Goal: Navigation & Orientation: Find specific page/section

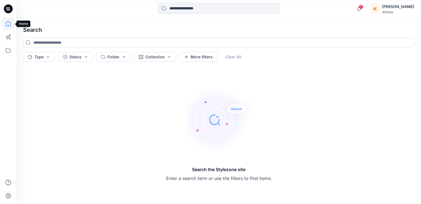
click at [12, 24] on icon at bounding box center [8, 24] width 12 height 12
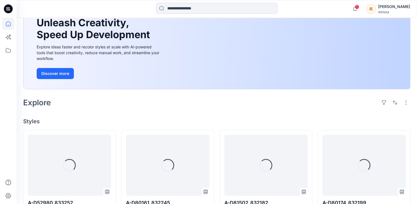
scroll to position [54, 0]
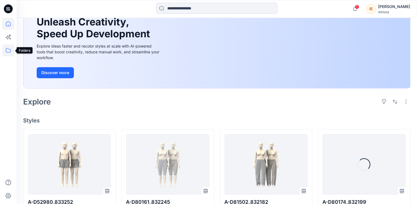
click at [8, 50] on icon at bounding box center [8, 50] width 12 height 12
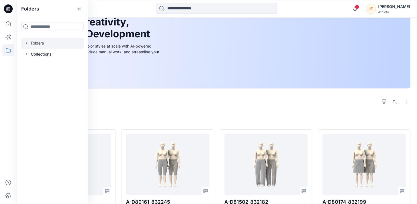
click at [40, 46] on div at bounding box center [52, 43] width 63 height 11
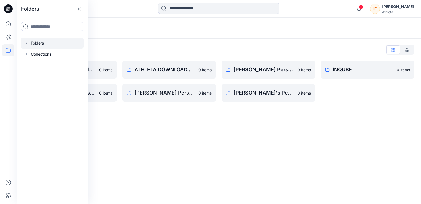
click at [189, 138] on div "Folders Folders List ATHLETA 3D BLOCK LIBRARY 0 items [PERSON_NAME] Personal Zo…" at bounding box center [219, 111] width 405 height 186
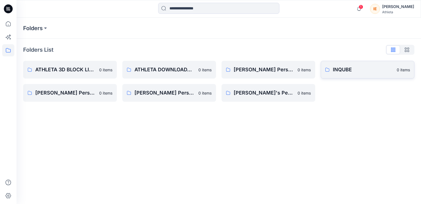
click at [359, 76] on link "INQUBE 0 items" at bounding box center [368, 70] width 94 height 18
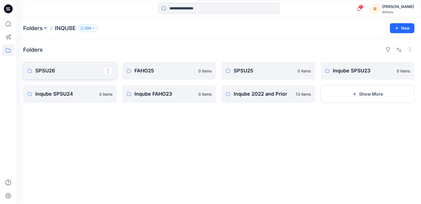
click at [82, 70] on p "SPSU26" at bounding box center [69, 71] width 68 height 8
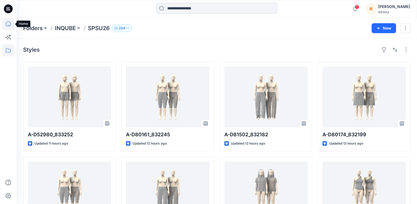
click at [10, 23] on icon at bounding box center [8, 24] width 12 height 12
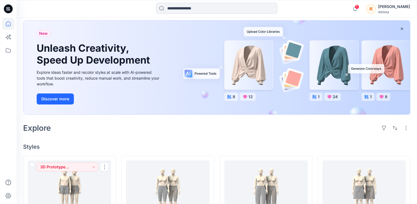
scroll to position [24, 0]
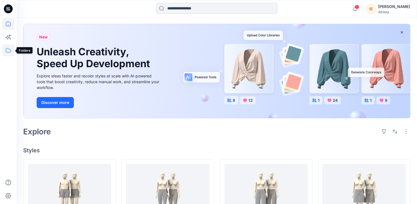
click at [12, 50] on icon at bounding box center [8, 50] width 12 height 12
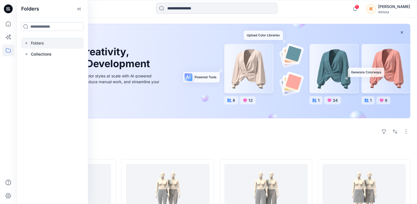
click at [39, 45] on div at bounding box center [52, 43] width 63 height 11
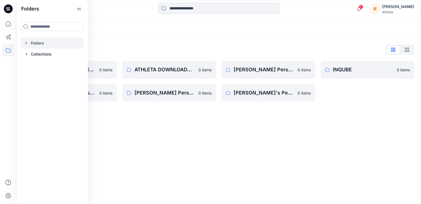
click at [156, 124] on div "Folders Folders List ATHLETA 3D BLOCK LIBRARY 0 items [PERSON_NAME] Personal Zo…" at bounding box center [219, 111] width 405 height 186
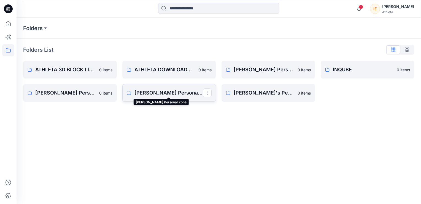
click at [164, 90] on p "[PERSON_NAME] Personal Zone" at bounding box center [169, 93] width 68 height 8
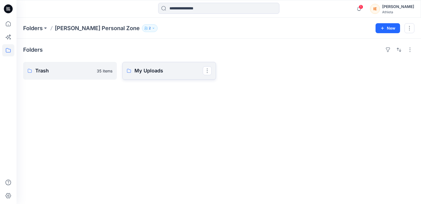
click at [154, 72] on p "My Uploads" at bounding box center [169, 71] width 68 height 8
click at [153, 73] on p "Trash" at bounding box center [164, 71] width 58 height 8
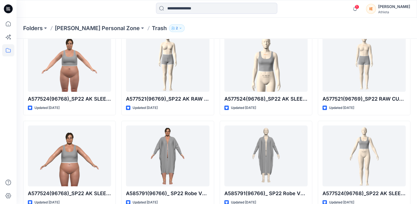
scroll to position [131, 0]
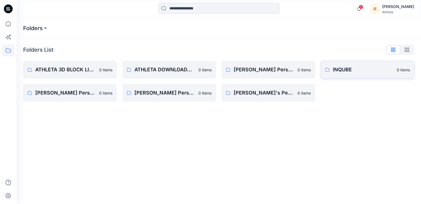
click at [369, 65] on link "INQUBE 0 items" at bounding box center [368, 70] width 94 height 18
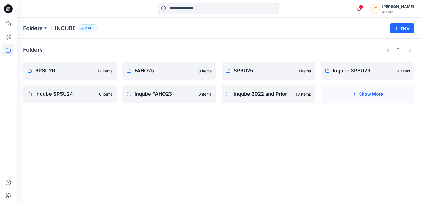
click at [357, 93] on icon "button" at bounding box center [355, 94] width 4 height 4
click at [88, 73] on p "SPSU26" at bounding box center [69, 71] width 68 height 8
